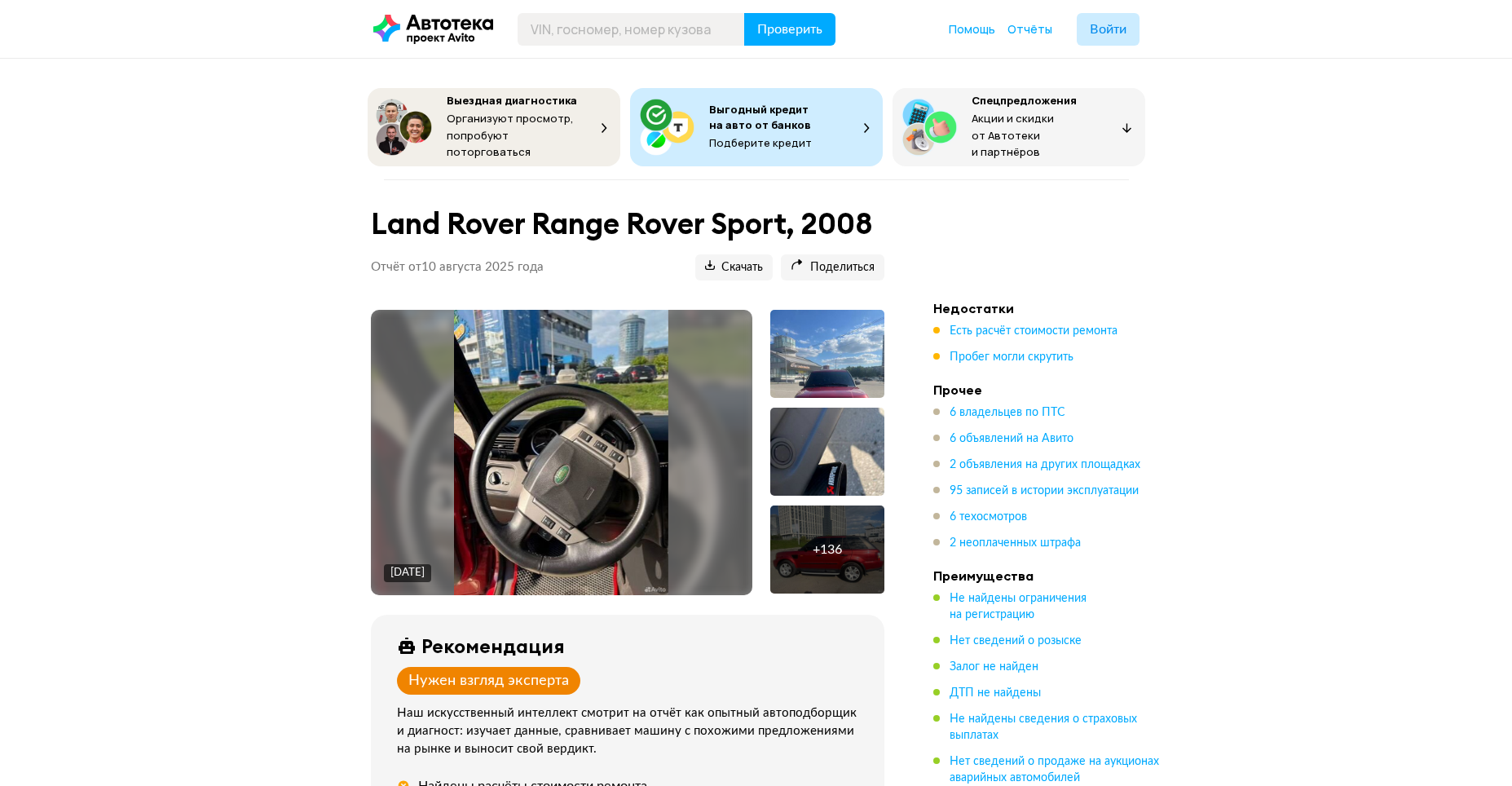
click at [753, 293] on div "Land Rover Range Rover Sport, 2008 Отчёт от [DATE] Ccылка на отчёт скопирована …" at bounding box center [628, 249] width 553 height 101
click at [741, 260] on span "Скачать" at bounding box center [734, 268] width 58 height 16
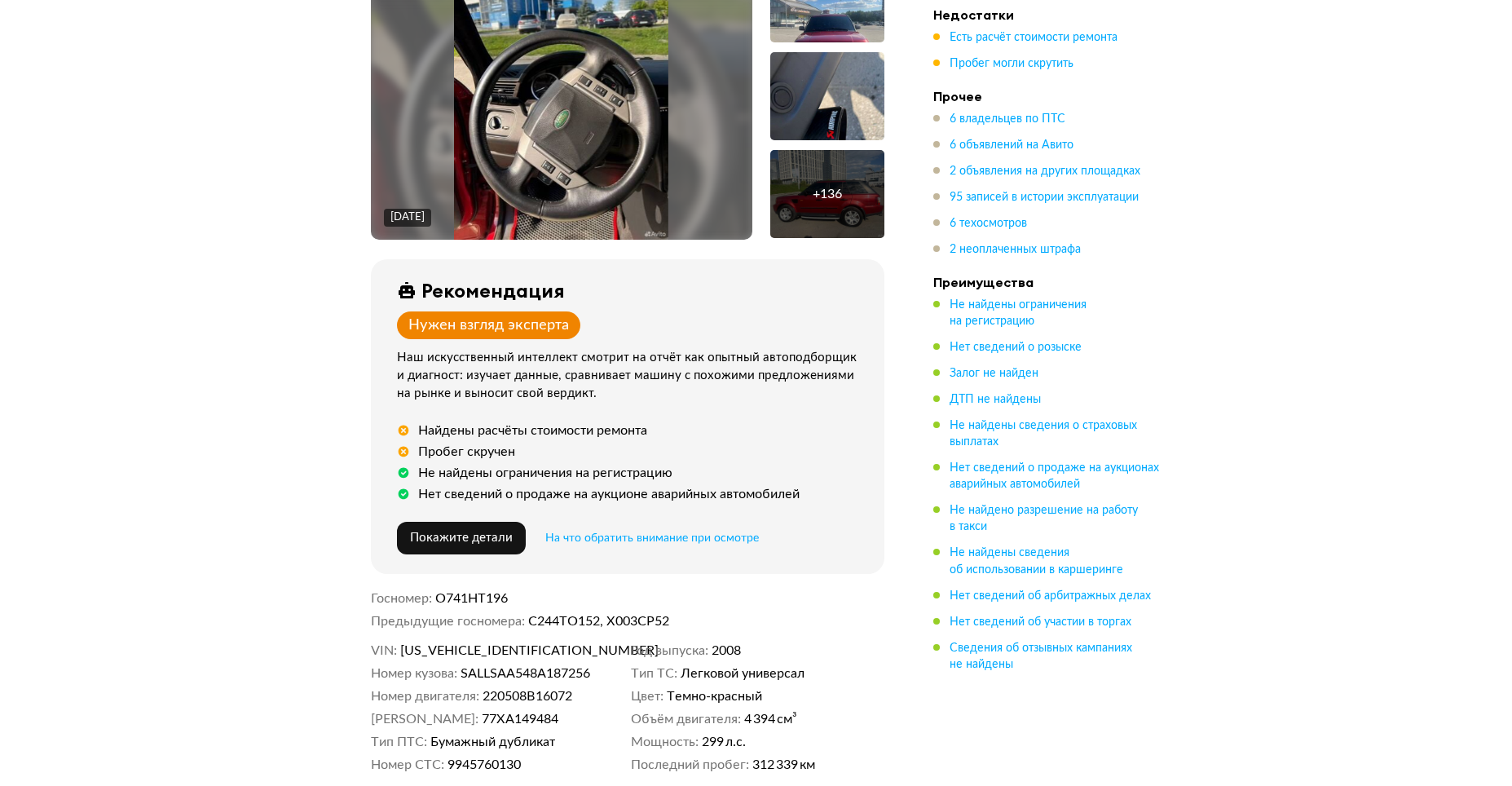
scroll to position [326, 0]
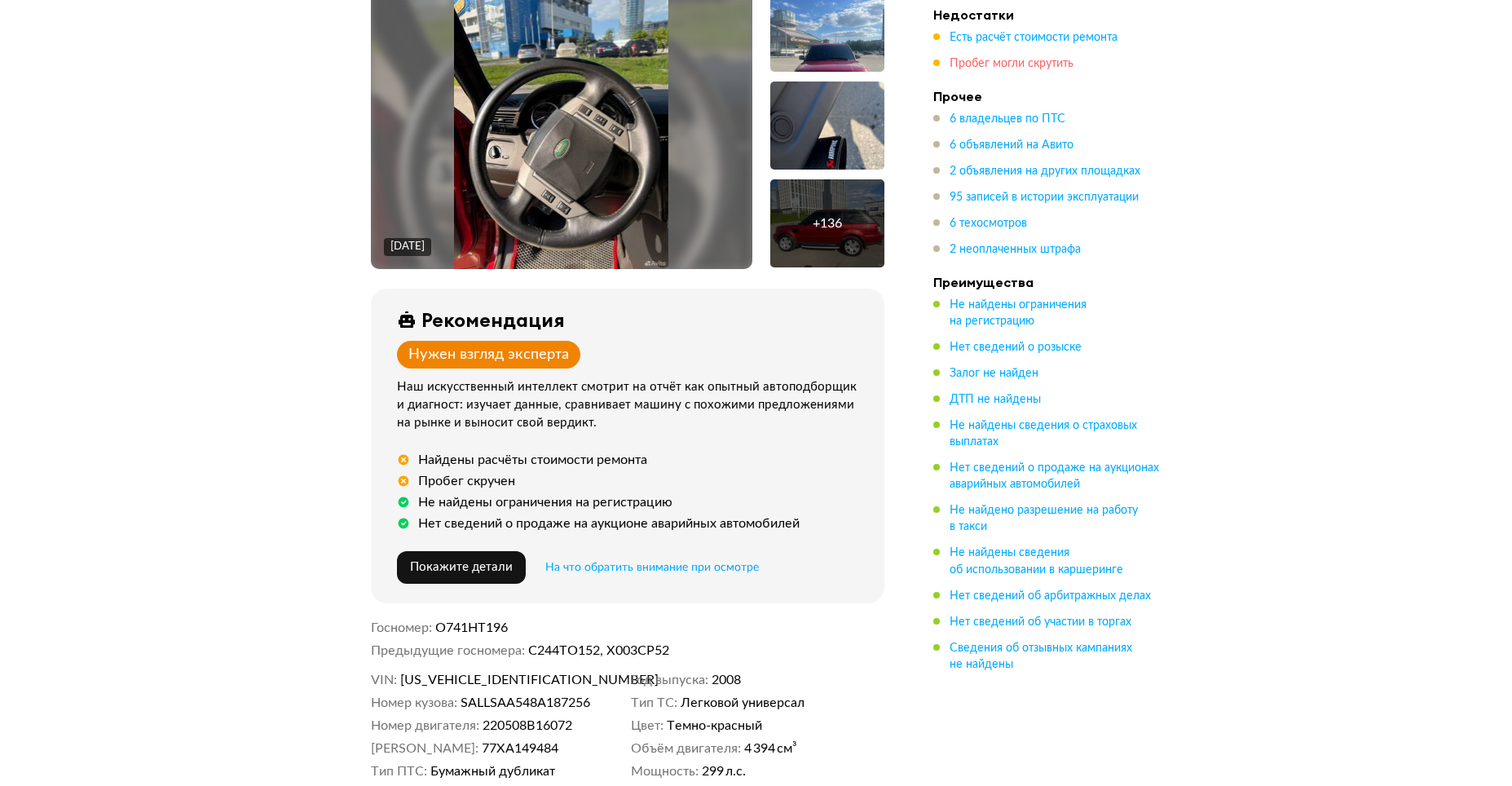
click at [1037, 67] on span "Пробег могли скрутить" at bounding box center [1012, 64] width 124 height 11
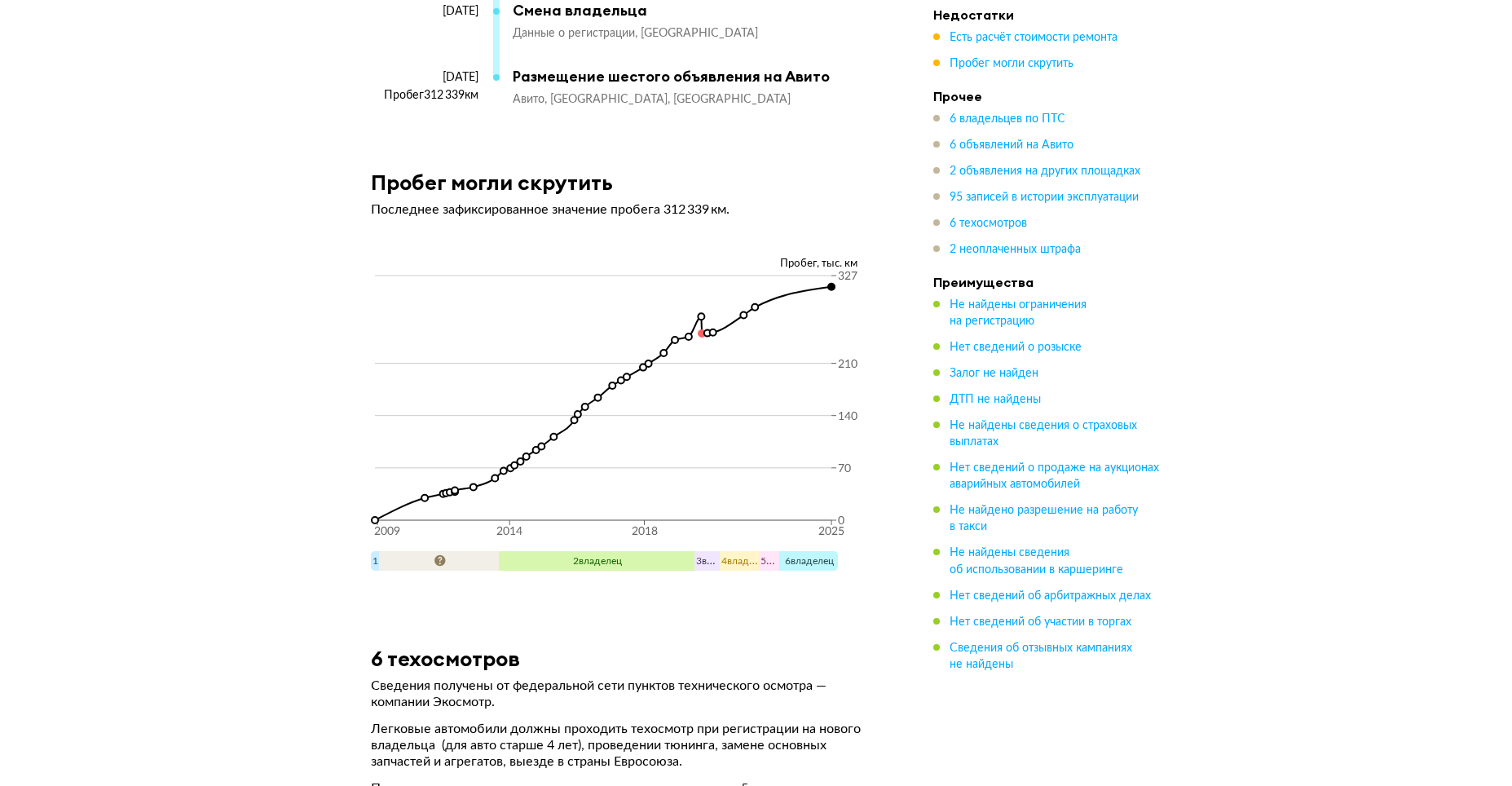
scroll to position [16839, 0]
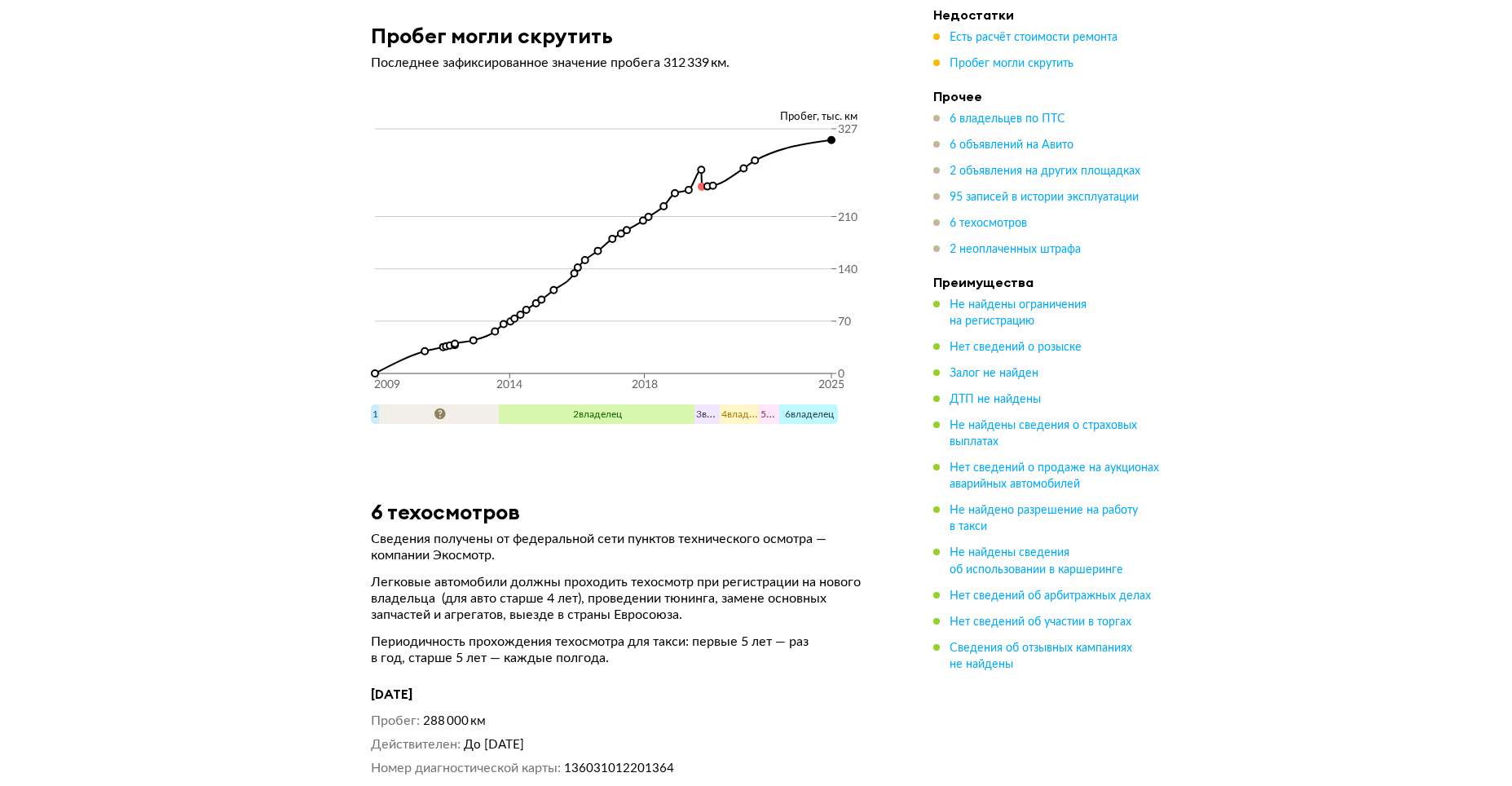
click at [701, 173] on circle at bounding box center [701, 169] width 6 height 6
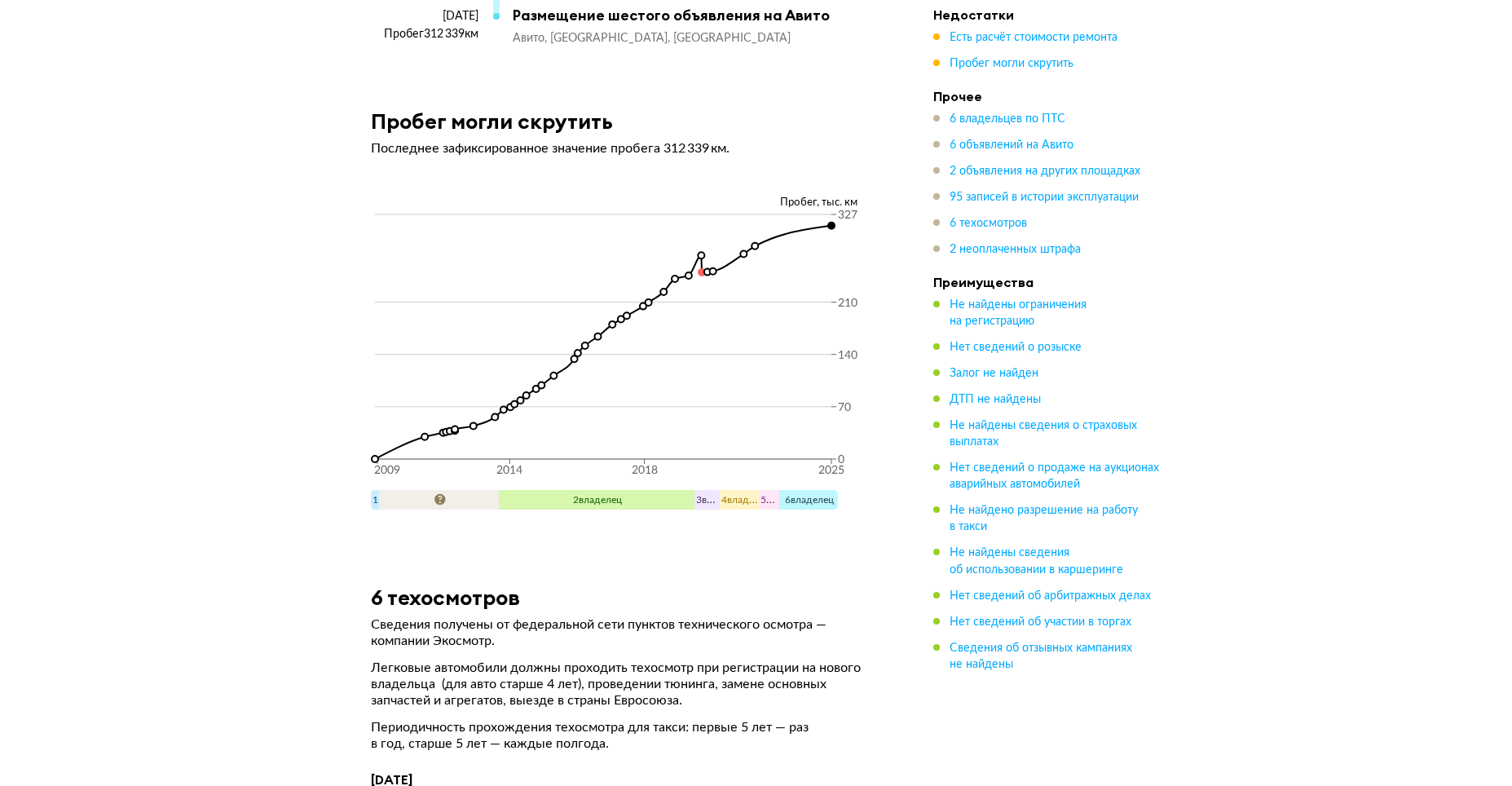
scroll to position [16758, 0]
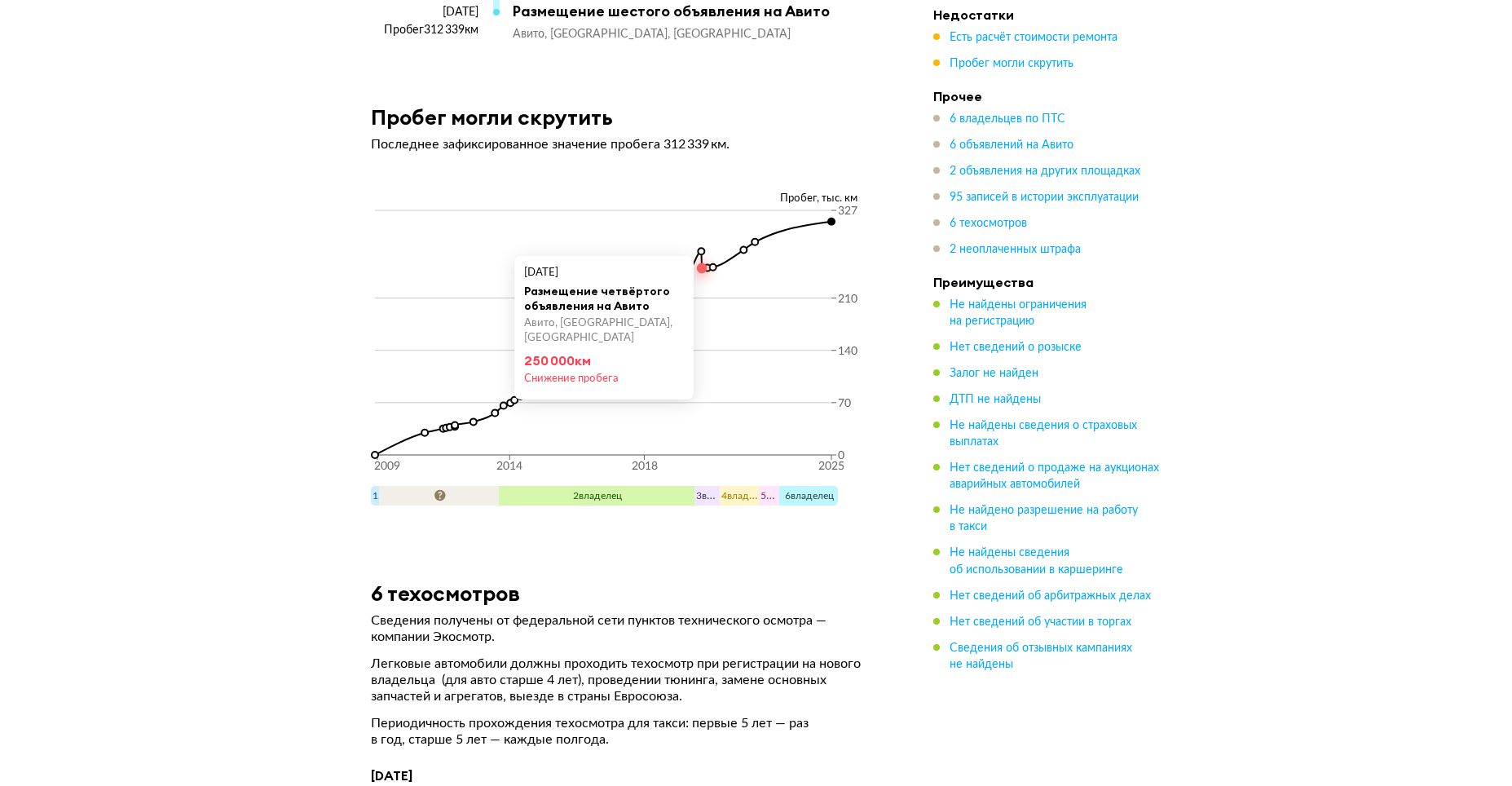
click at [702, 255] on circle at bounding box center [701, 250] width 6 height 6
click at [757, 374] on icon "2009 2014 2018 2025 0 70 140 210 327" at bounding box center [628, 345] width 513 height 277
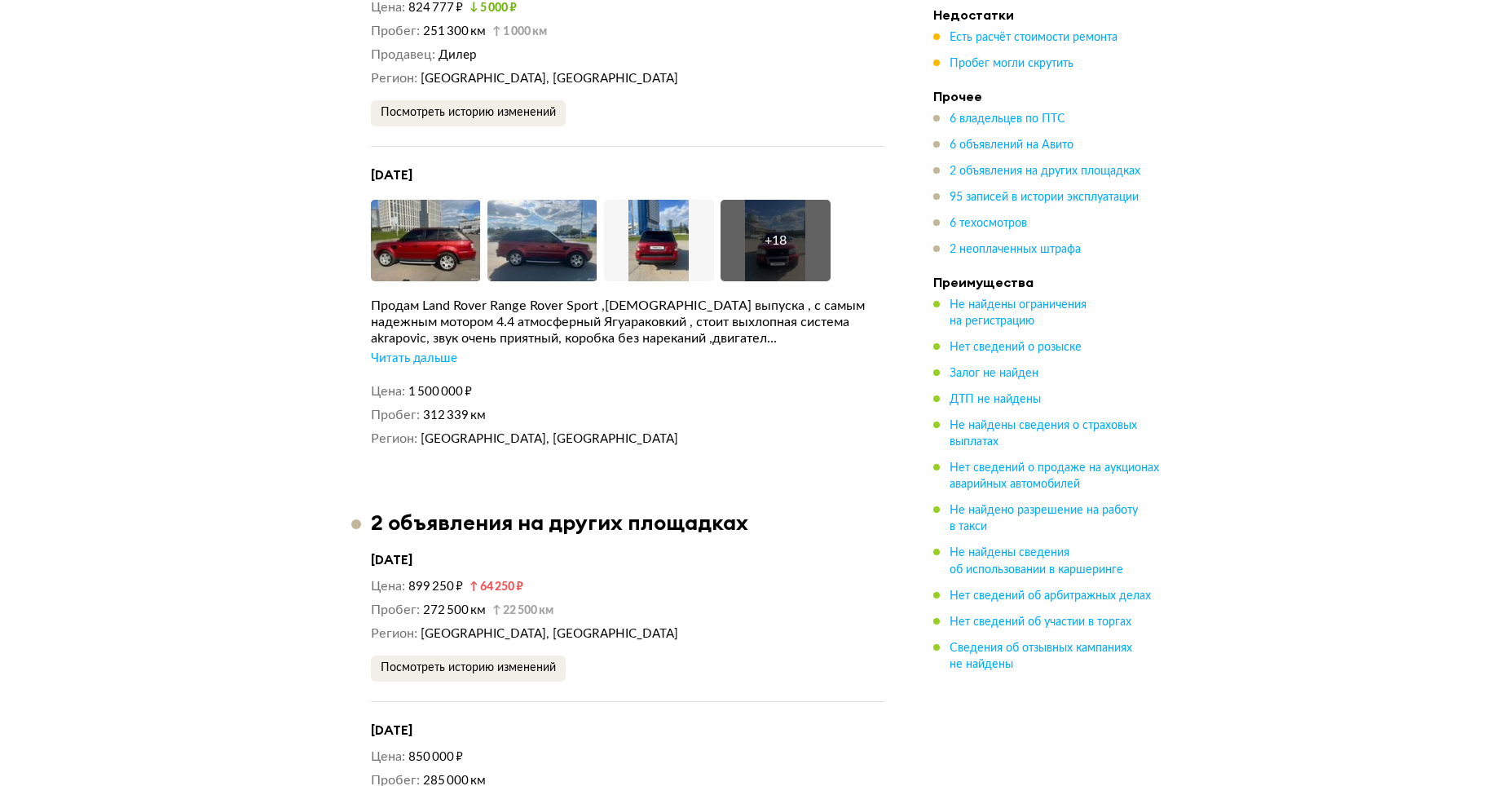
scroll to position [5584, 0]
